Goal: Task Accomplishment & Management: Complete application form

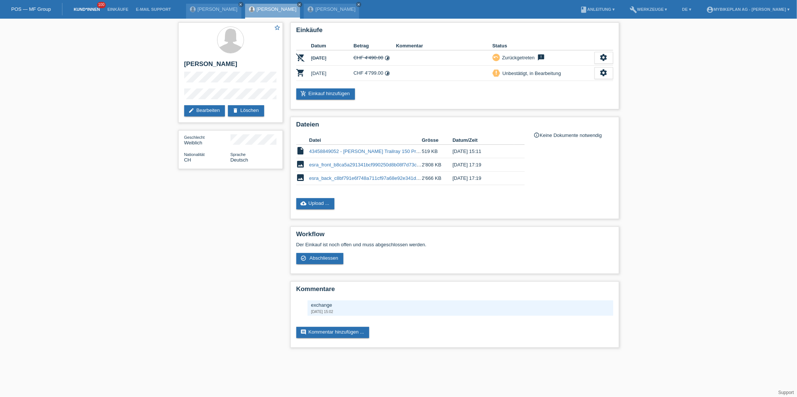
click at [87, 7] on link "Kund*innen" at bounding box center [87, 9] width 34 height 4
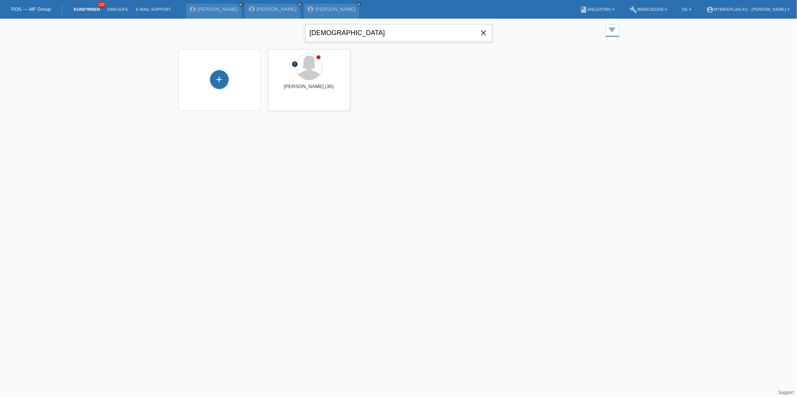
click at [339, 31] on input "esra" at bounding box center [398, 33] width 187 height 18
type input "gallo"
click at [284, 105] on span "Anzeigen" at bounding box center [289, 105] width 20 height 6
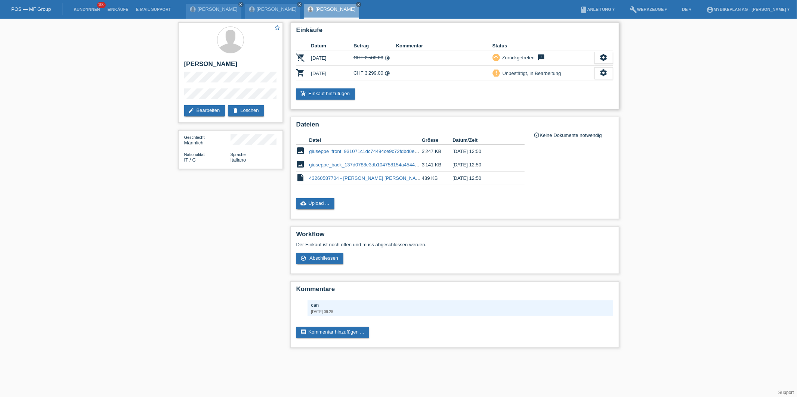
click at [313, 103] on div "Einkäufe Datum Betrag Kommentar Status remove_shopping_cart 25.11.2024 CHF 2'50…" at bounding box center [454, 65] width 329 height 87
click at [321, 99] on link "add_shopping_cart Einkauf hinzufügen" at bounding box center [325, 94] width 59 height 11
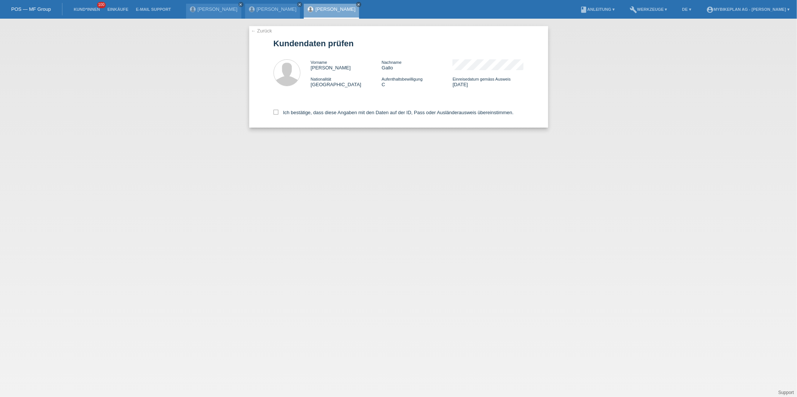
click at [319, 117] on div "Ich bestätige, dass diese Angaben mit den Daten auf der ID, Pass oder Ausländer…" at bounding box center [398, 111] width 250 height 33
click at [319, 114] on label "Ich bestätige, dass diese Angaben mit den Daten auf der ID, Pass oder Ausländer…" at bounding box center [393, 113] width 240 height 6
click at [278, 114] on input "Ich bestätige, dass diese Angaben mit den Daten auf der ID, Pass oder Ausländer…" at bounding box center [275, 112] width 5 height 5
checkbox input "true"
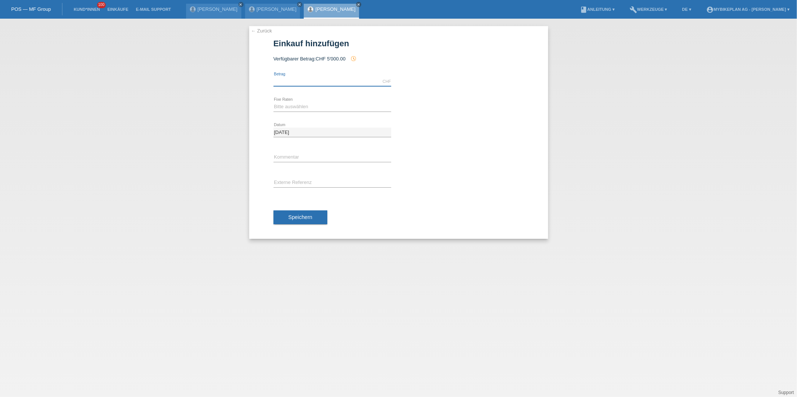
click at [317, 80] on input "text" at bounding box center [332, 81] width 118 height 9
type input "5918.00"
click at [291, 106] on select "Bitte auswählen 6 Raten 12 Raten 18 Raten 24 Raten 36 Raten 48 Raten" at bounding box center [332, 106] width 118 height 9
select select "488"
click at [273, 102] on select "Bitte auswählen 6 Raten 12 Raten 18 Raten 24 Raten 36 Raten 48 Raten" at bounding box center [332, 106] width 118 height 9
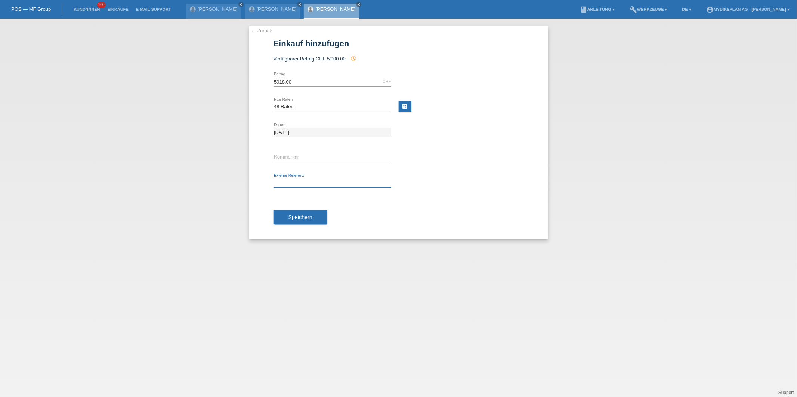
click at [295, 186] on input "text" at bounding box center [332, 183] width 118 height 9
paste input "43480416666"
type input "43480416666"
click at [295, 216] on span "Speichern" at bounding box center [300, 217] width 24 height 6
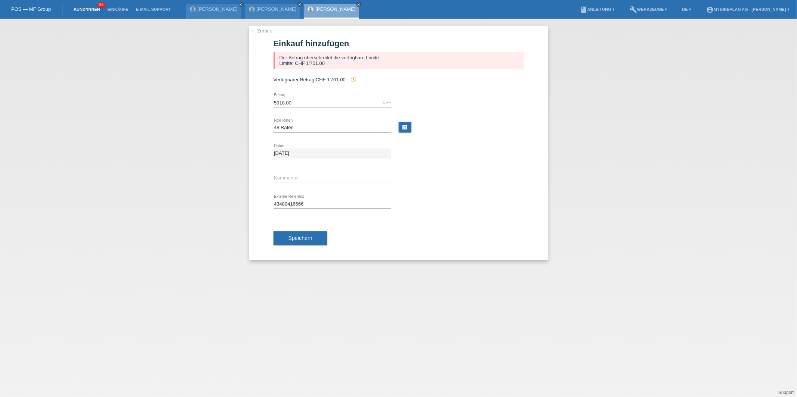
click at [81, 9] on link "Kund*innen" at bounding box center [87, 9] width 34 height 4
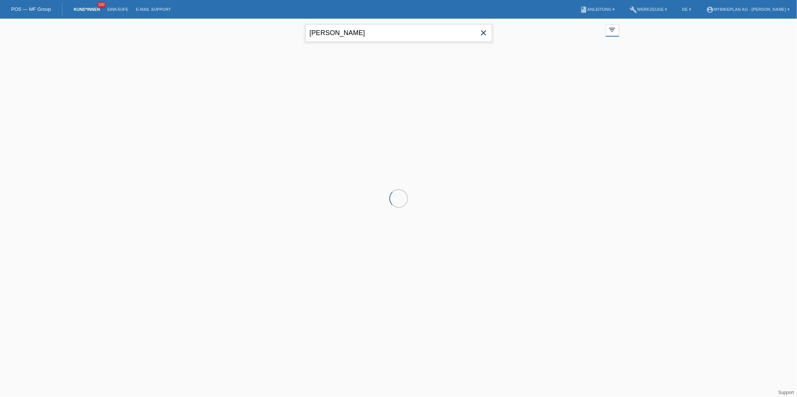
click at [381, 35] on input "gallo" at bounding box center [398, 33] width 187 height 18
type input "buser"
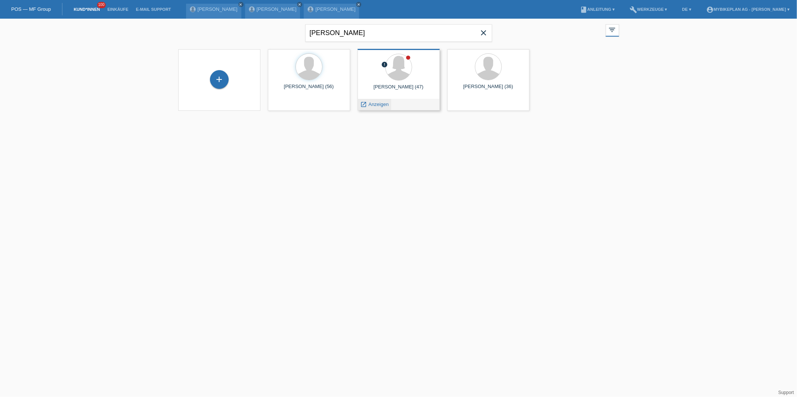
click at [366, 104] on icon "launch" at bounding box center [363, 104] width 7 height 7
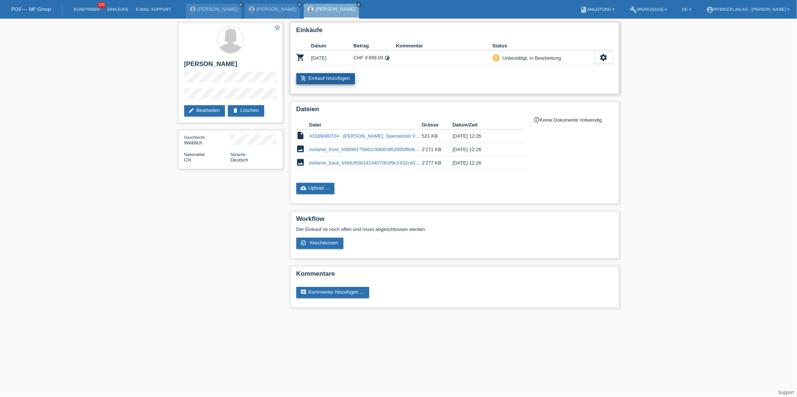
click at [332, 80] on link "add_shopping_cart Einkauf hinzufügen" at bounding box center [325, 78] width 59 height 11
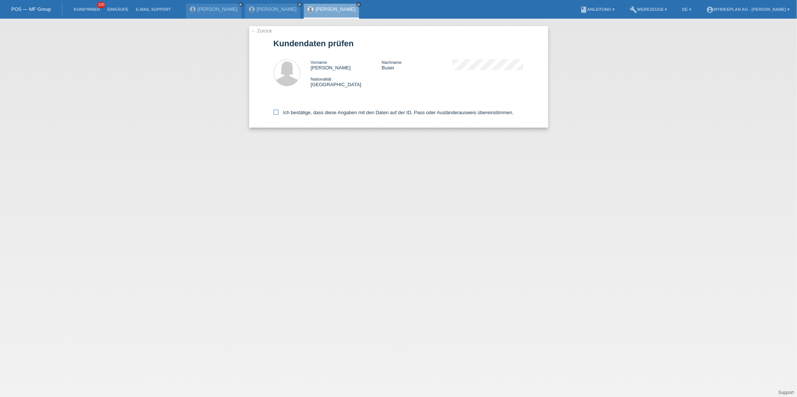
click at [378, 114] on label "Ich bestätige, dass diese Angaben mit den Daten auf der ID, Pass oder Ausländer…" at bounding box center [393, 113] width 240 height 6
click at [278, 114] on input "Ich bestätige, dass diese Angaben mit den Daten auf der ID, Pass oder Ausländer…" at bounding box center [275, 112] width 5 height 5
checkbox input "true"
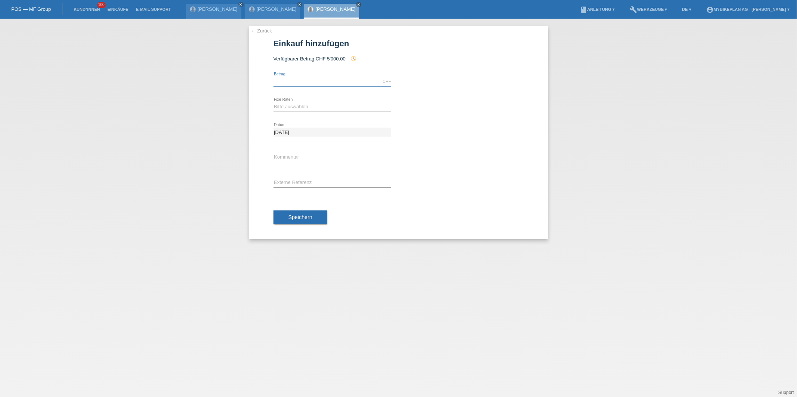
click at [292, 81] on input "text" at bounding box center [332, 81] width 118 height 9
type input "4490.00"
click at [281, 108] on select "Bitte auswählen 6 Raten 12 Raten 18 Raten 24 Raten 36 Raten 48 Raten" at bounding box center [332, 106] width 118 height 9
select select "488"
click at [273, 102] on select "Bitte auswählen 6 Raten 12 Raten 18 Raten 24 Raten 36 Raten 48 Raten" at bounding box center [332, 106] width 118 height 9
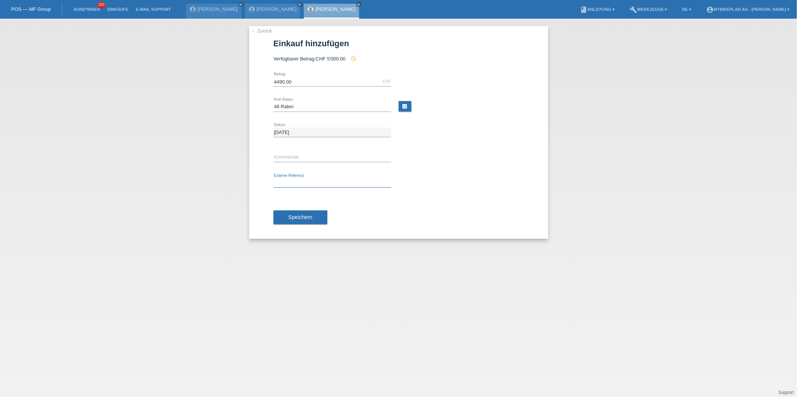
click at [290, 182] on input "text" at bounding box center [332, 183] width 118 height 9
paste input "43480060836"
type input "43480060836"
click at [294, 226] on div "Speichern" at bounding box center [398, 217] width 250 height 43
click at [301, 221] on button "Speichern" at bounding box center [300, 218] width 54 height 14
